Goal: Task Accomplishment & Management: Use online tool/utility

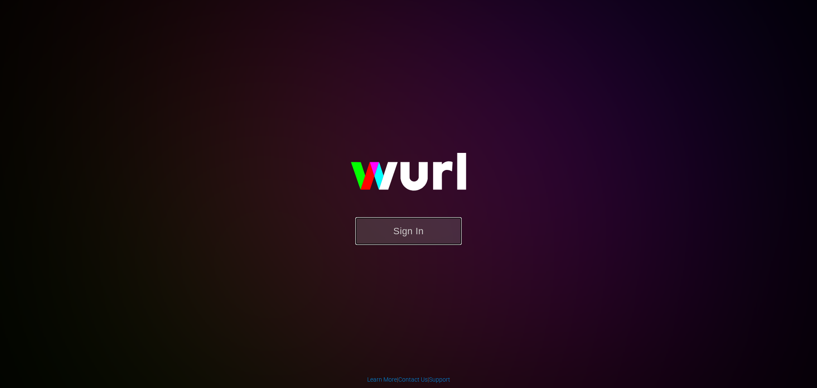
click at [419, 231] on button "Sign In" at bounding box center [408, 231] width 106 height 28
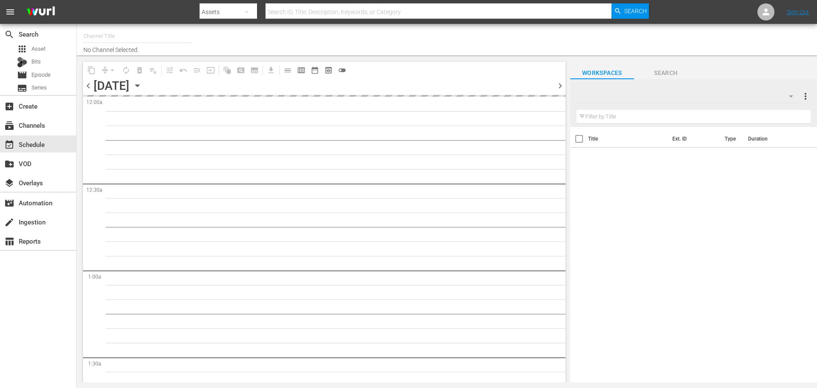
type input "Comicità Piccante Movies (PKA Cinema Segreto > Cinema Italiano > Cinema Polizio…"
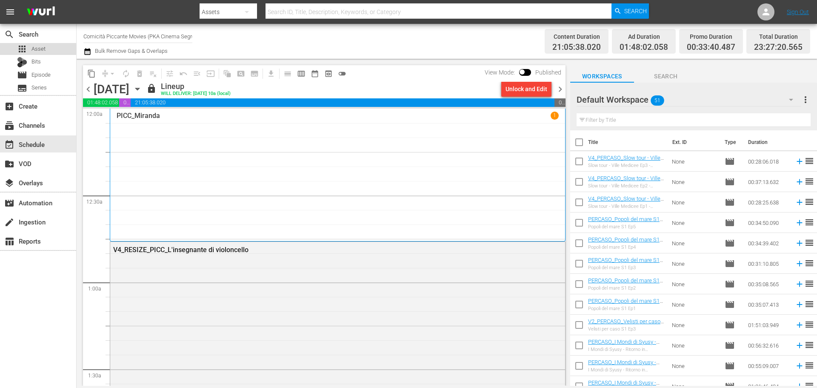
click at [43, 49] on span "Asset" at bounding box center [38, 49] width 14 height 9
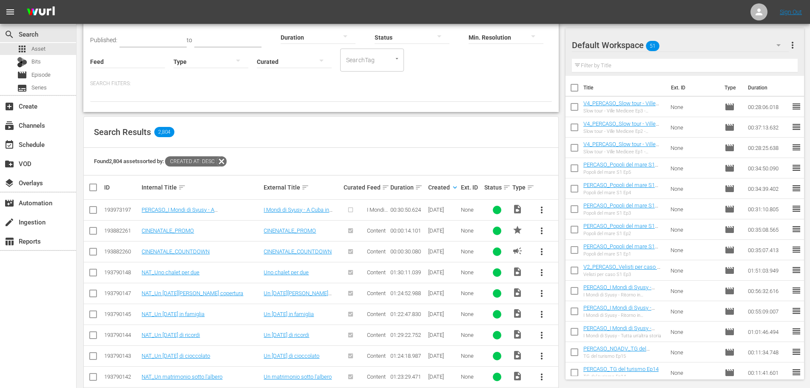
scroll to position [85, 0]
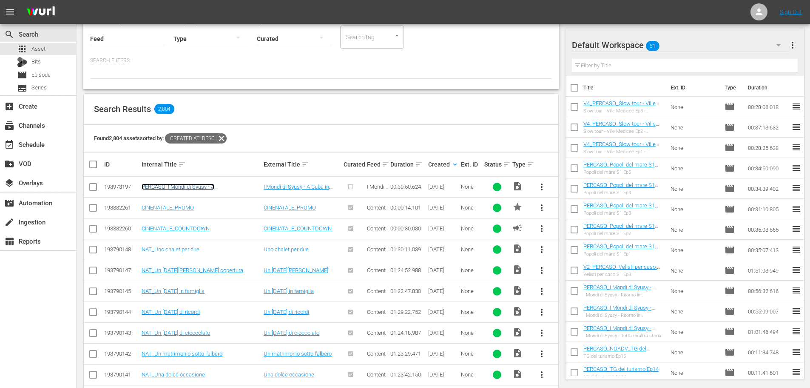
click at [161, 186] on link "PERCASO_I Mondi di Syusy - A [GEOGRAPHIC_DATA] in camper" at bounding box center [180, 189] width 77 height 13
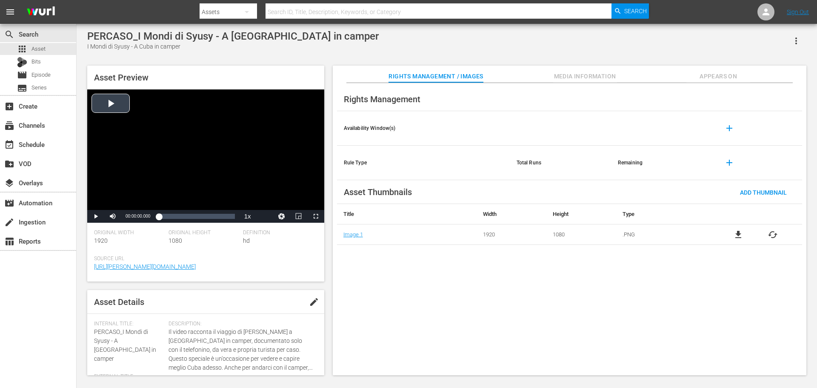
click at [173, 156] on div "Video Player" at bounding box center [205, 149] width 237 height 120
click at [166, 214] on div "00:02:56.744" at bounding box center [166, 216] width 0 height 9
click at [182, 216] on div "00:09:31.822" at bounding box center [182, 216] width 0 height 9
click at [189, 176] on div "Video Player" at bounding box center [205, 149] width 237 height 120
click at [194, 216] on div "Loaded : 34.40% 00:14:02.137 00:09:31.494" at bounding box center [197, 216] width 76 height 9
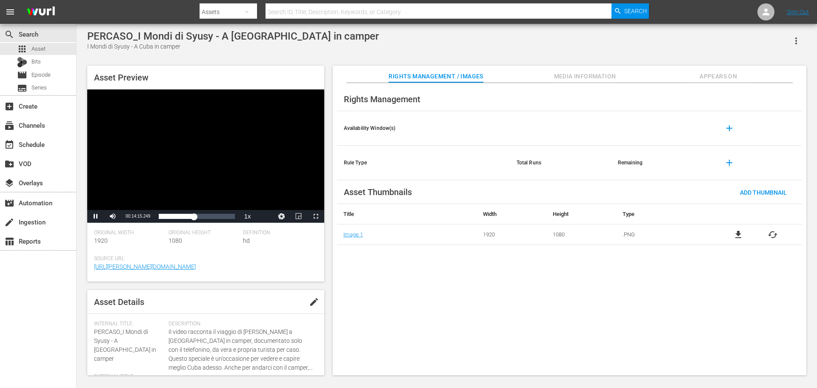
click at [236, 178] on div "Video Player" at bounding box center [205, 149] width 237 height 120
